Goal: Navigation & Orientation: Find specific page/section

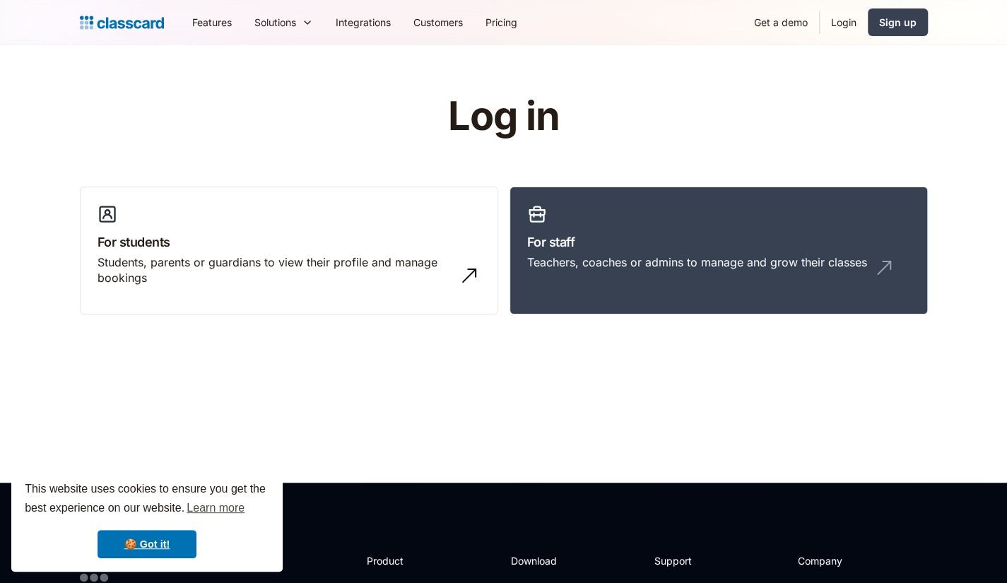
click at [849, 23] on link "Login" at bounding box center [843, 22] width 48 height 32
click at [841, 23] on link "Login" at bounding box center [843, 22] width 48 height 32
click at [837, 19] on link "Login" at bounding box center [843, 22] width 48 height 32
click at [210, 28] on link "Features" at bounding box center [212, 22] width 62 height 32
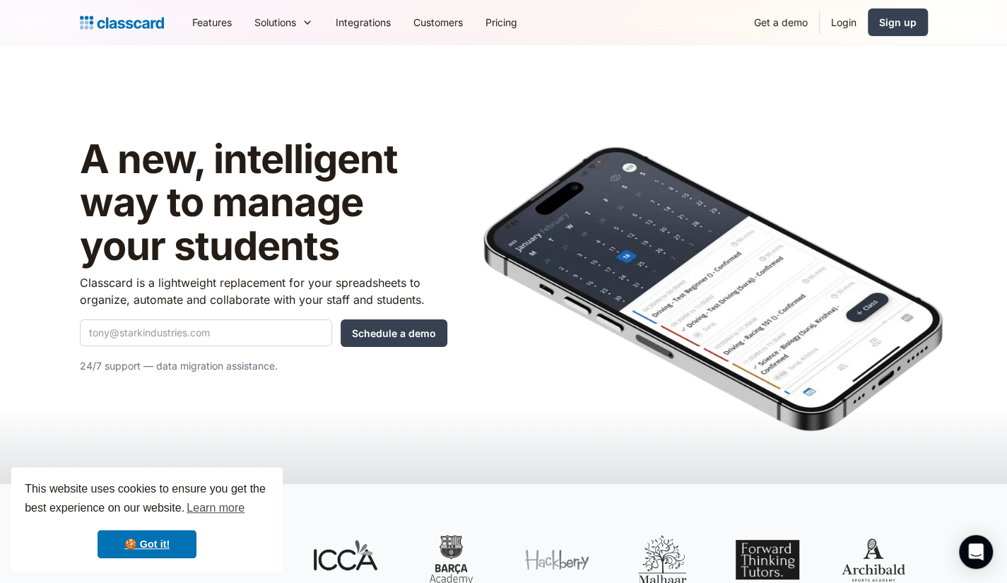
click at [96, 23] on img "home" at bounding box center [122, 23] width 84 height 20
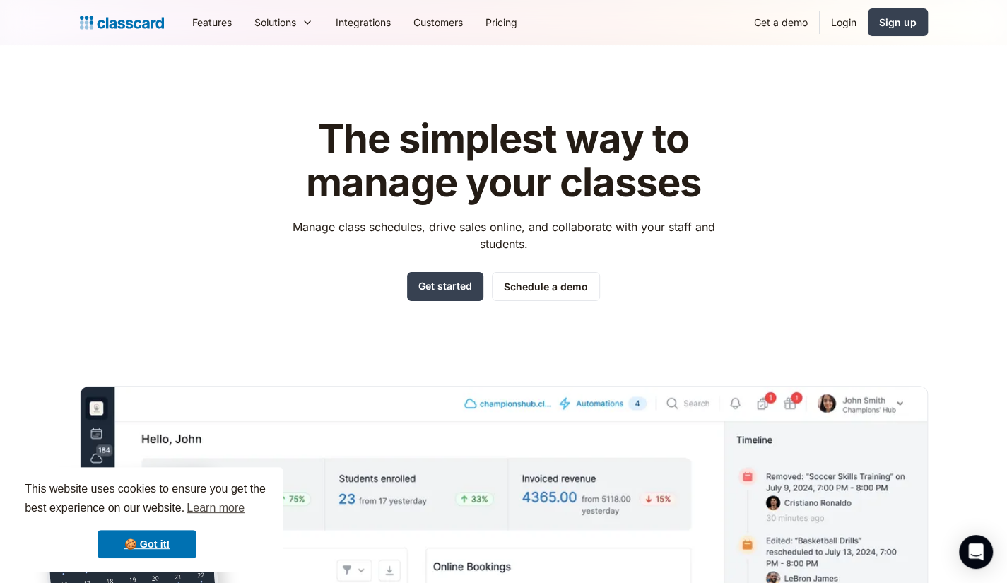
click at [664, 66] on header "The simplest way to manage your classes Manage class schedules, drive sales onl…" at bounding box center [503, 402] width 1007 height 714
click at [850, 25] on link "Login" at bounding box center [843, 22] width 48 height 32
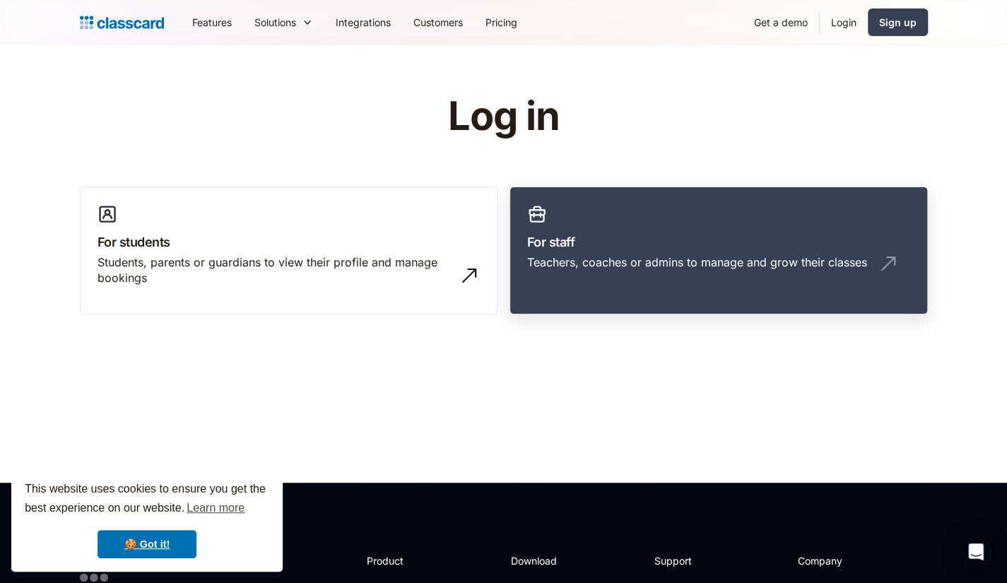
click at [662, 239] on h3 "For staff" at bounding box center [718, 241] width 383 height 19
click at [644, 245] on h3 "For staff" at bounding box center [718, 241] width 383 height 19
